Goal: Transaction & Acquisition: Purchase product/service

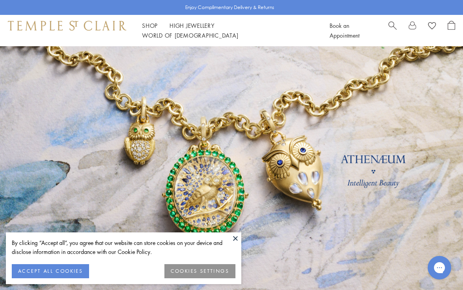
click at [236, 237] on button at bounding box center [236, 239] width 12 height 12
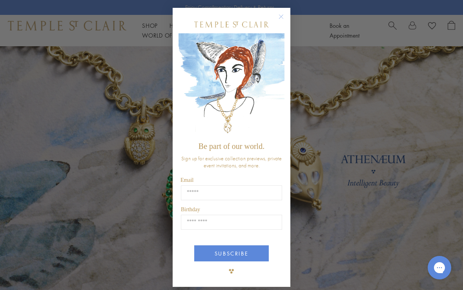
click at [282, 10] on form "Be part of our world. Sign up for exclusive collection previews, private event …" at bounding box center [232, 147] width 118 height 279
click at [282, 17] on circle "Close dialog" at bounding box center [281, 16] width 9 height 9
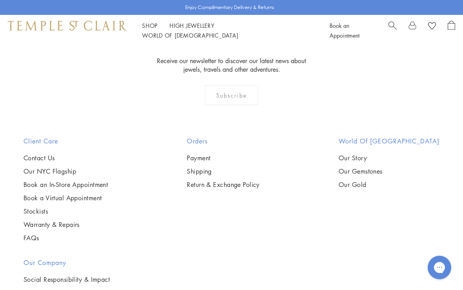
scroll to position [1935, 0]
click at [182, 29] on link "High Jewellery High Jewellery" at bounding box center [191, 26] width 45 height 8
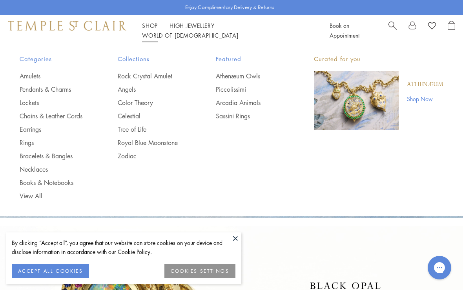
click at [27, 77] on link "Amulets" at bounding box center [53, 76] width 67 height 9
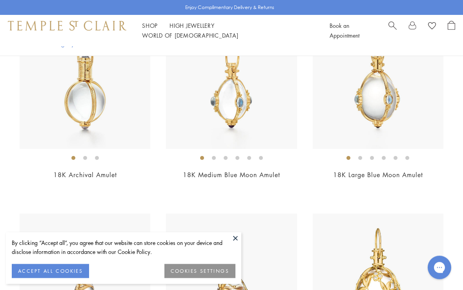
scroll to position [133, 0]
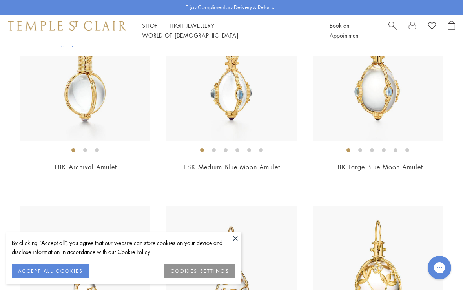
click at [234, 244] on button at bounding box center [236, 239] width 12 height 12
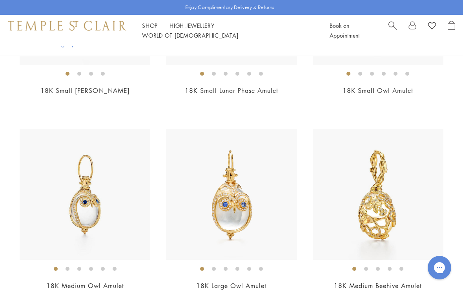
scroll to position [3026, 0]
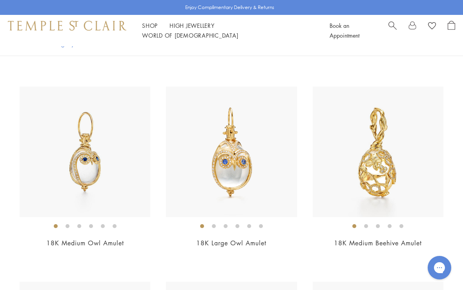
click at [213, 162] on img at bounding box center [231, 152] width 131 height 131
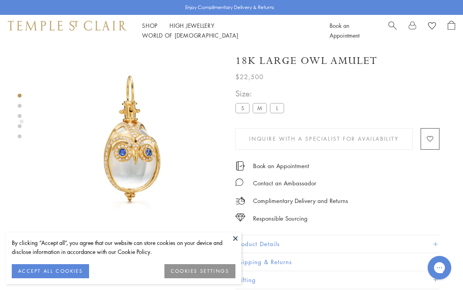
click at [5, 136] on div at bounding box center [123, 143] width 247 height 194
